Goal: Entertainment & Leisure: Consume media (video, audio)

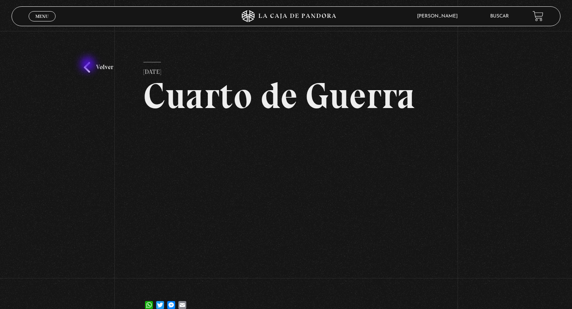
click at [89, 65] on link "Volver" at bounding box center [98, 67] width 29 height 11
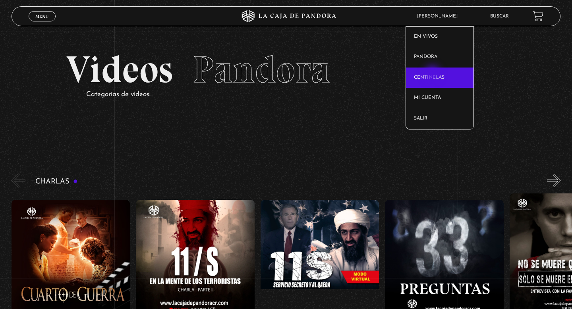
click at [433, 75] on link "Centinelas" at bounding box center [440, 77] width 68 height 21
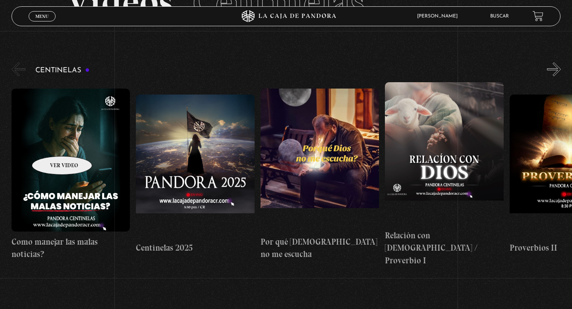
click at [52, 144] on figure at bounding box center [71, 160] width 119 height 143
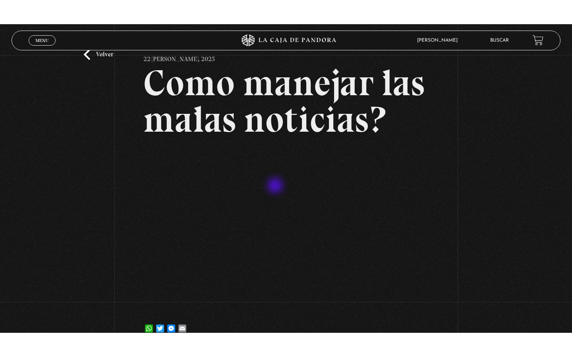
scroll to position [45, 0]
